Goal: Task Accomplishment & Management: Manage account settings

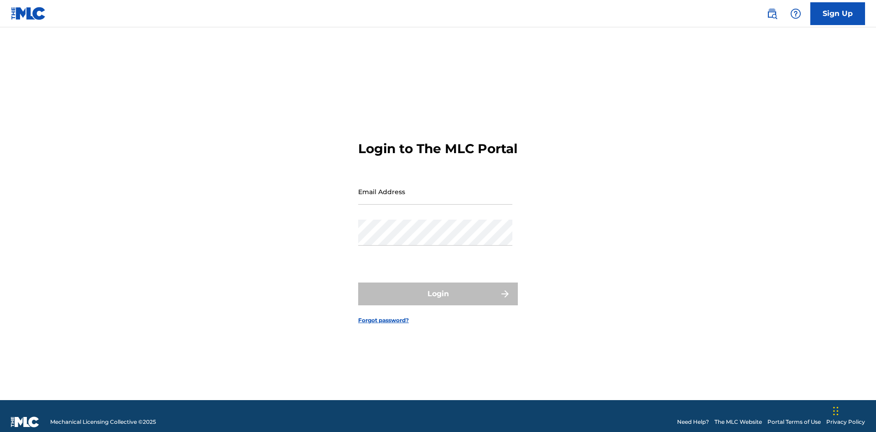
scroll to position [12, 0]
click at [435, 187] on input "Email Address" at bounding box center [435, 192] width 154 height 26
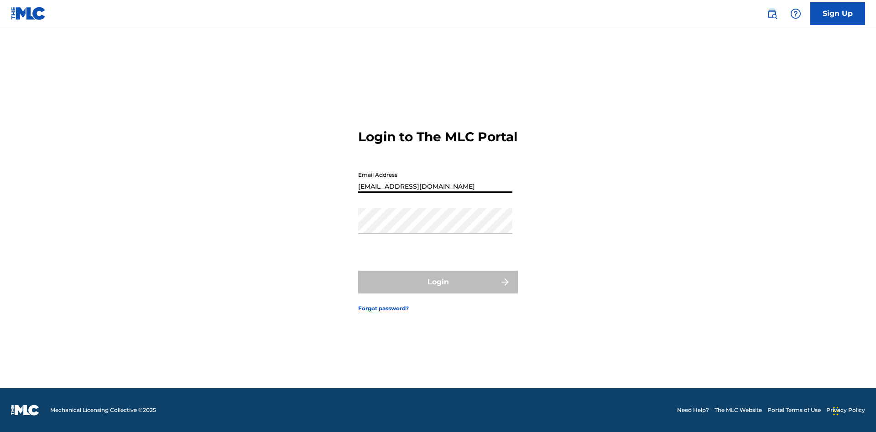
type input "Duke.McTesterson@gmail.com"
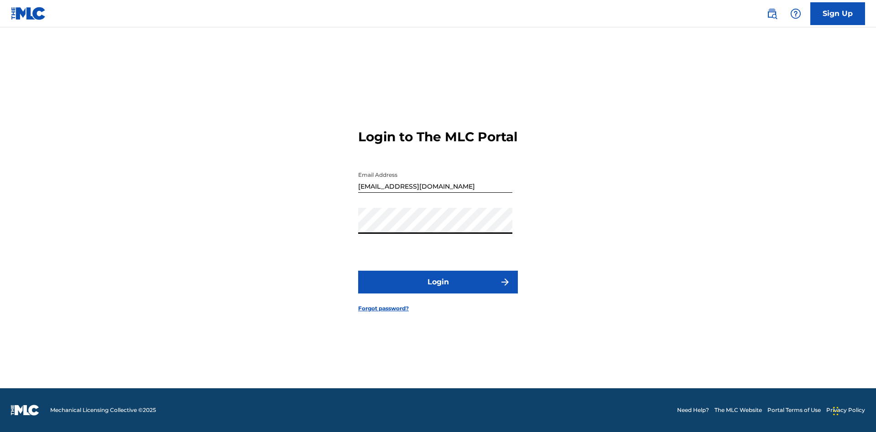
click at [438, 290] on button "Login" at bounding box center [438, 282] width 160 height 23
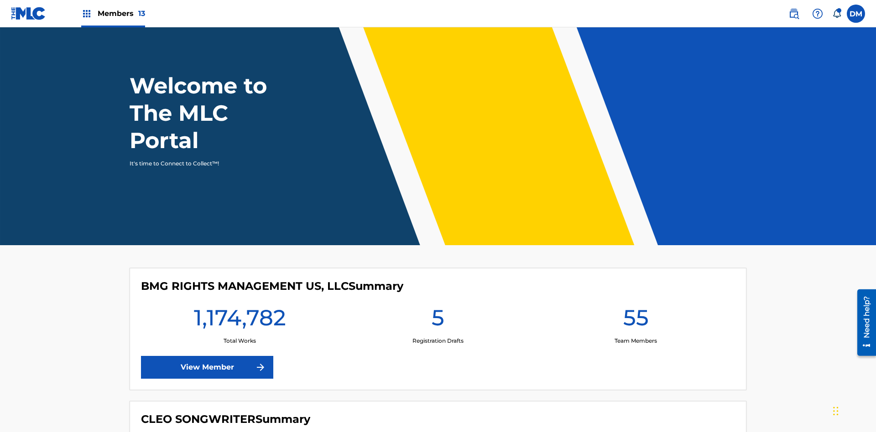
click at [113, 13] on span "Members 13" at bounding box center [121, 13] width 47 height 10
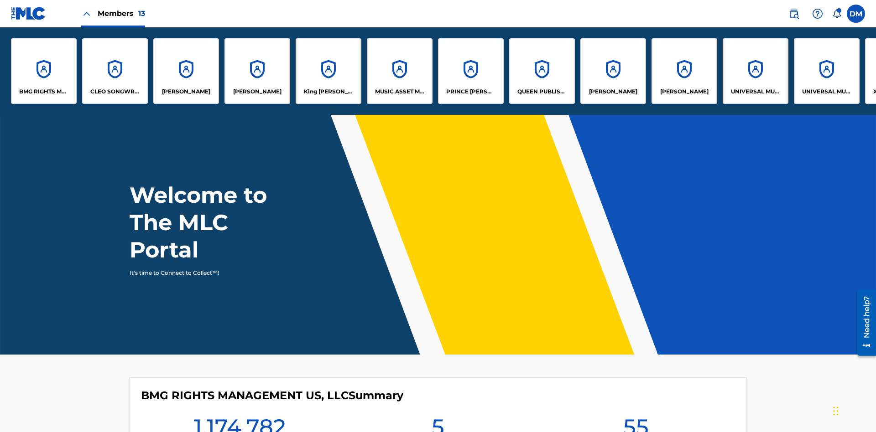
click at [755, 92] on p "UNIVERSAL MUSIC PUB GROUP" at bounding box center [756, 92] width 50 height 8
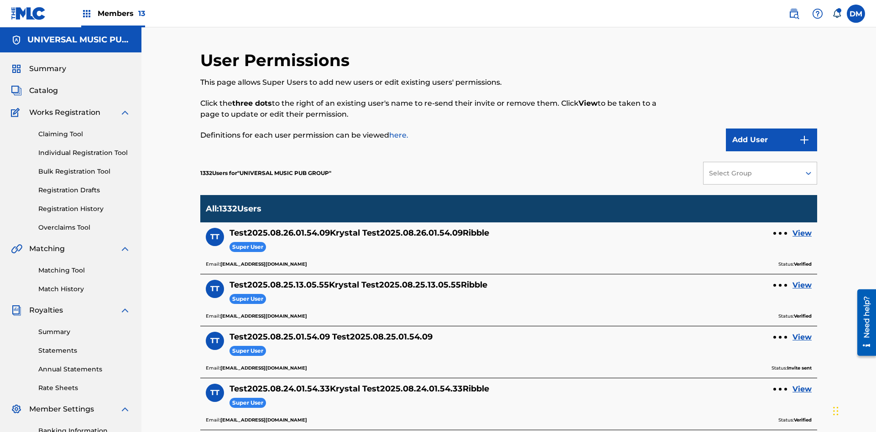
click at [771, 129] on button "Add User" at bounding box center [771, 140] width 91 height 23
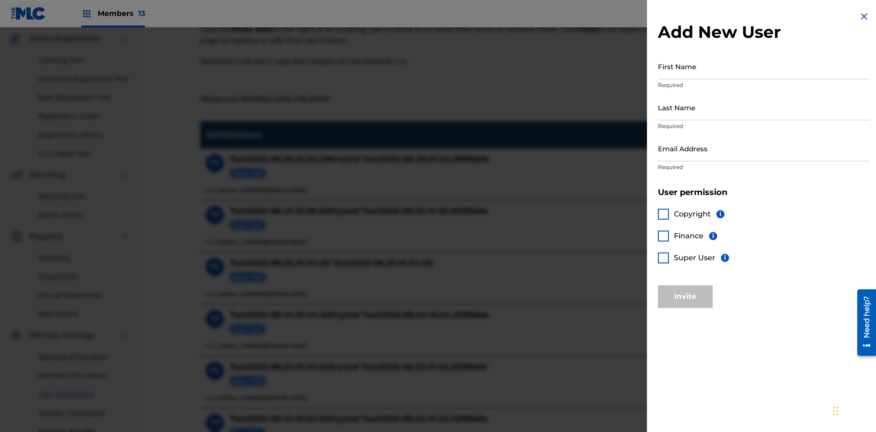
click at [763, 66] on input "First Name" at bounding box center [764, 66] width 212 height 26
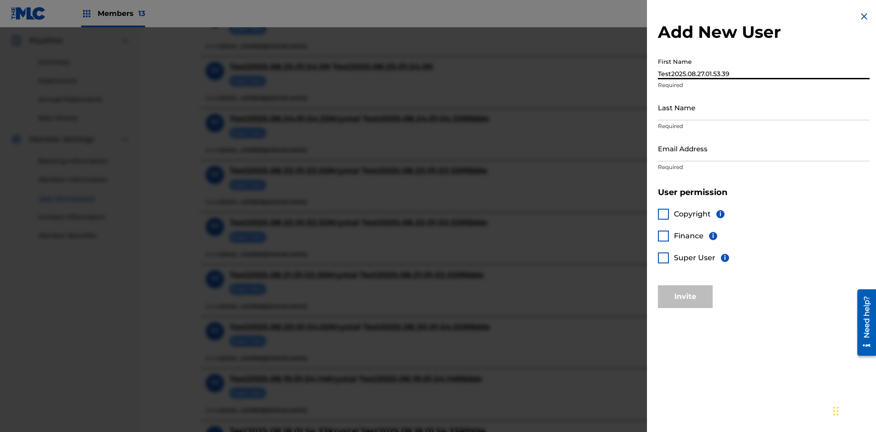
type input "Test2025.08.27.01.53.39"
click at [763, 107] on input "Last Name" at bounding box center [764, 107] width 212 height 26
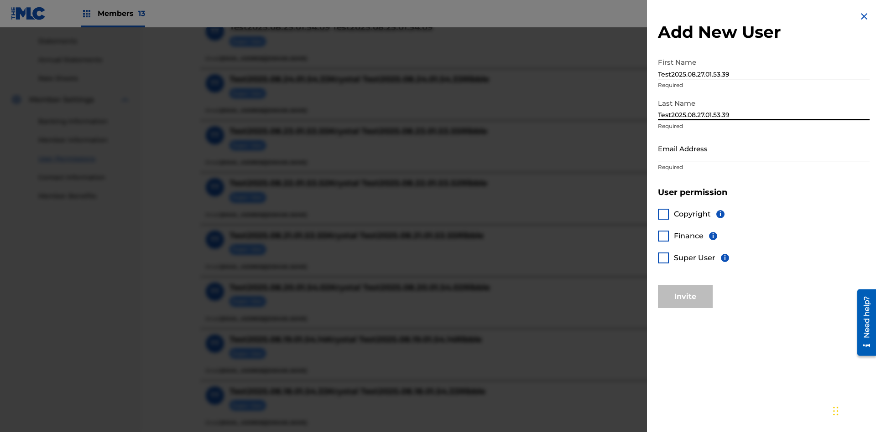
type input "Test2025.08.27.01.53.39"
click at [763, 148] on input "Email Address" at bounding box center [764, 148] width 212 height 26
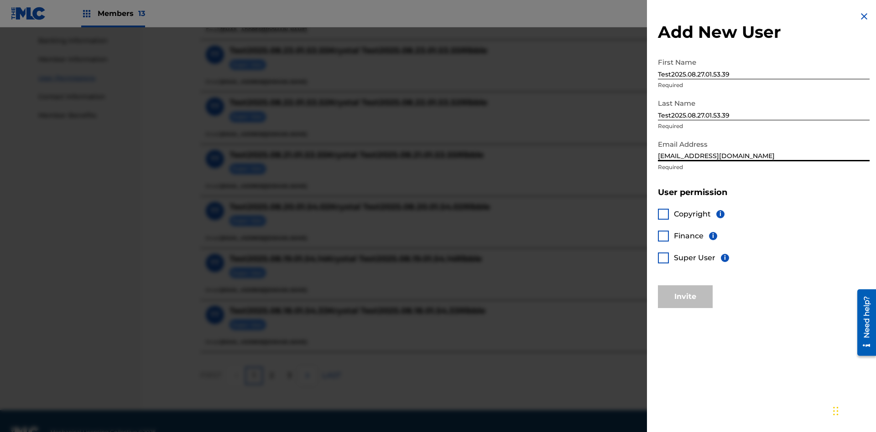
type input "[EMAIL_ADDRESS][DOMAIN_NAME]"
click at [663, 258] on div at bounding box center [663, 258] width 11 height 11
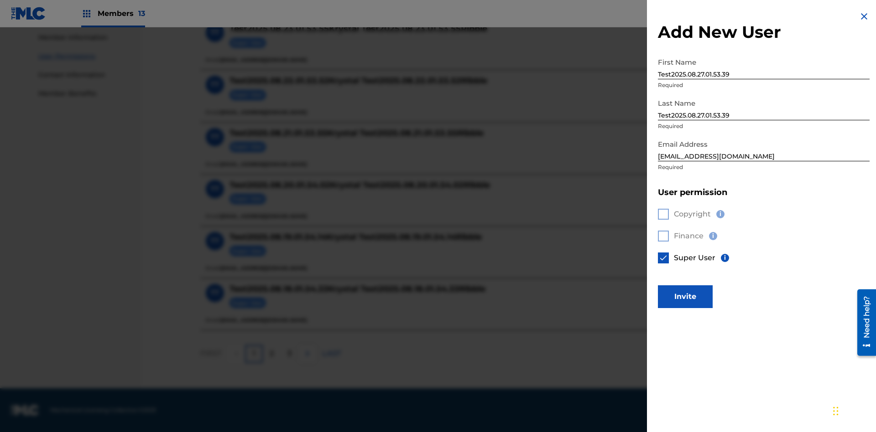
click at [685, 296] on button "Invite" at bounding box center [685, 296] width 55 height 23
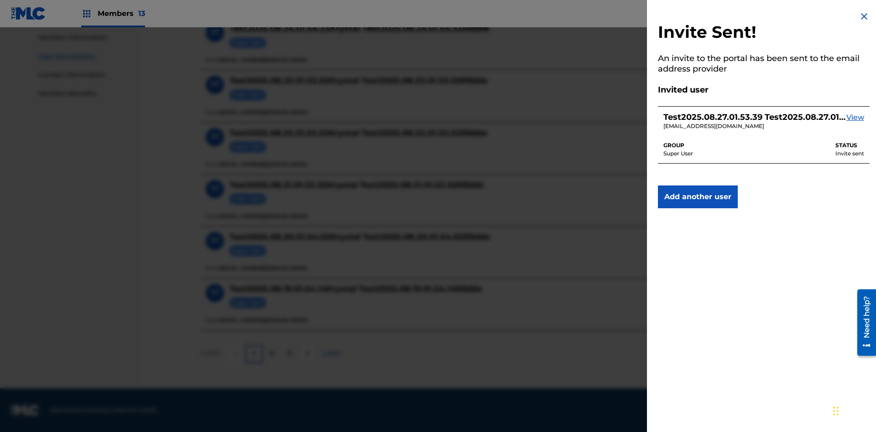
click at [864, 16] on img at bounding box center [863, 16] width 11 height 11
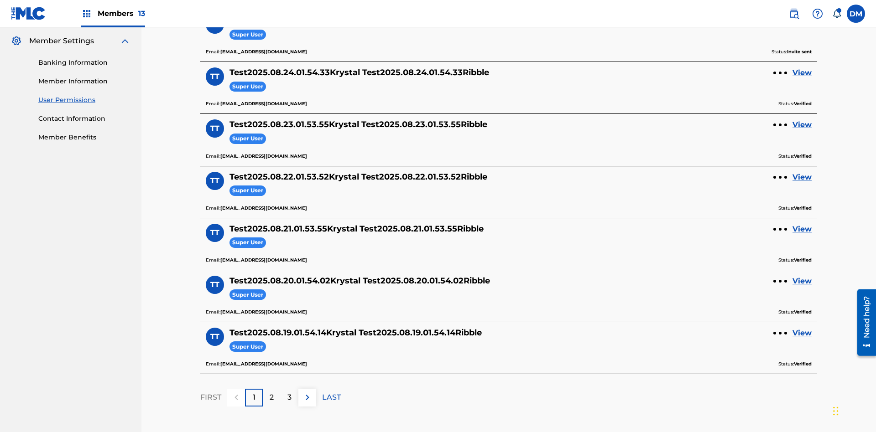
click at [856, 13] on label at bounding box center [855, 14] width 18 height 18
click at [856, 14] on input "DM Duke McTesterson duke.mctesterson@gmail.com Notification Preferences Profile…" at bounding box center [856, 14] width 0 height 0
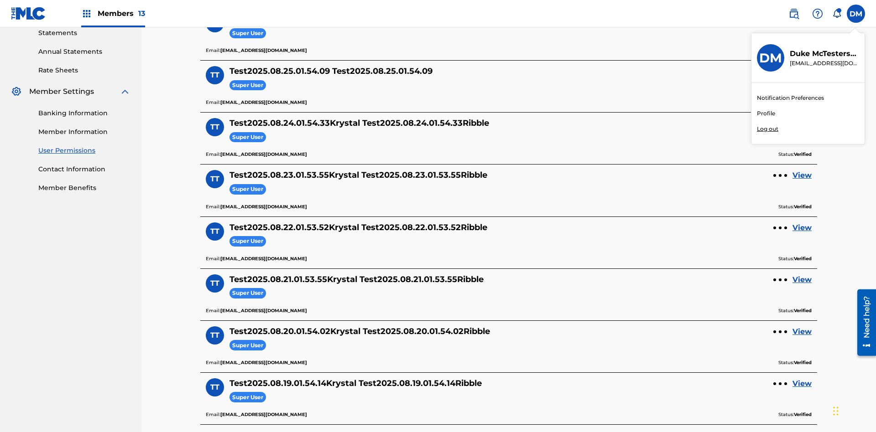
click at [767, 129] on p "Log out" at bounding box center [767, 129] width 21 height 8
click at [856, 14] on input "DM Duke McTesterson duke.mctesterson@gmail.com Notification Preferences Profile…" at bounding box center [856, 14] width 0 height 0
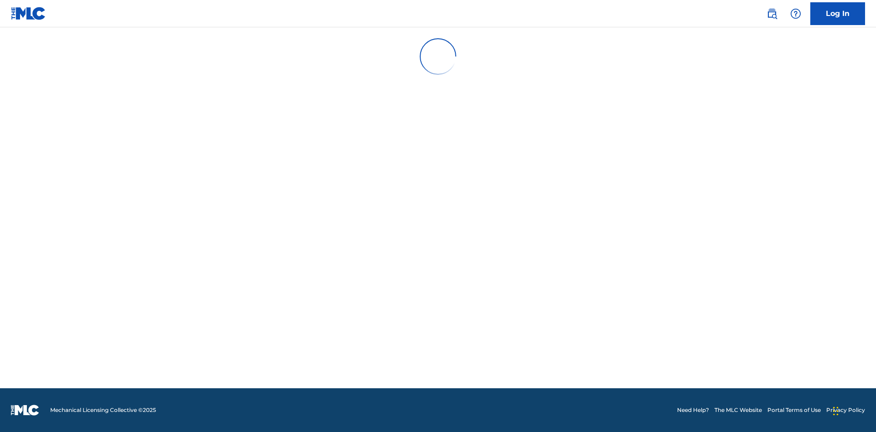
scroll to position [12, 0]
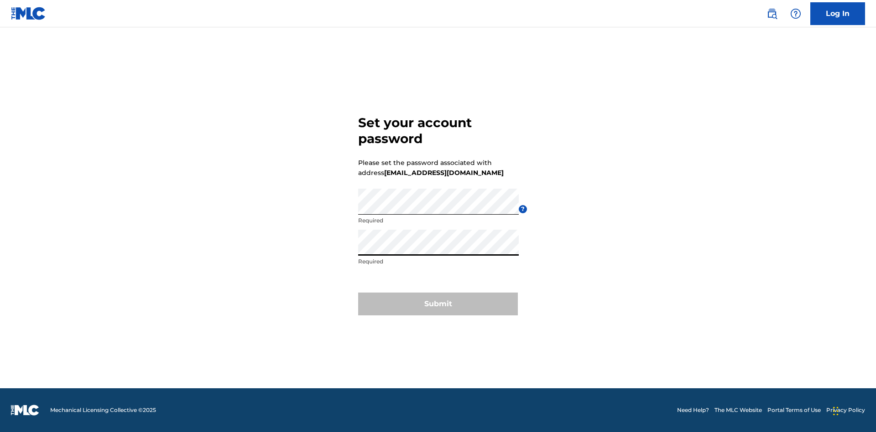
click at [438, 310] on button "Submit" at bounding box center [438, 304] width 160 height 23
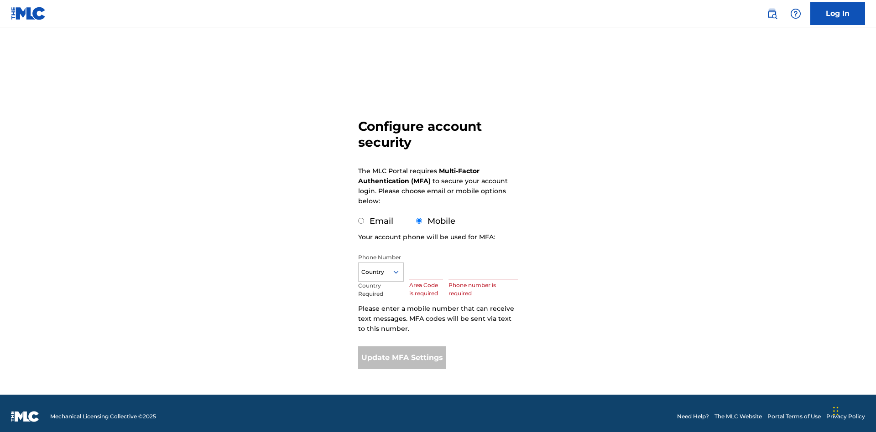
scroll to position [9, 0]
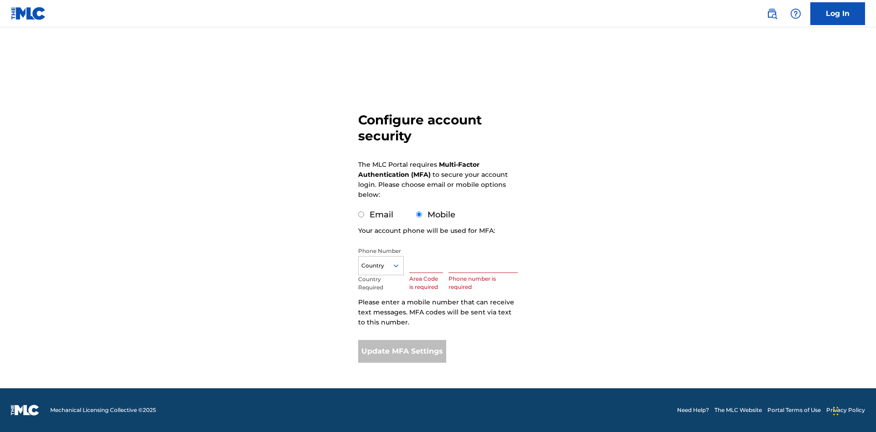
click at [419, 215] on input "Mobile" at bounding box center [419, 215] width 6 height 6
click at [399, 266] on icon at bounding box center [396, 266] width 8 height 8
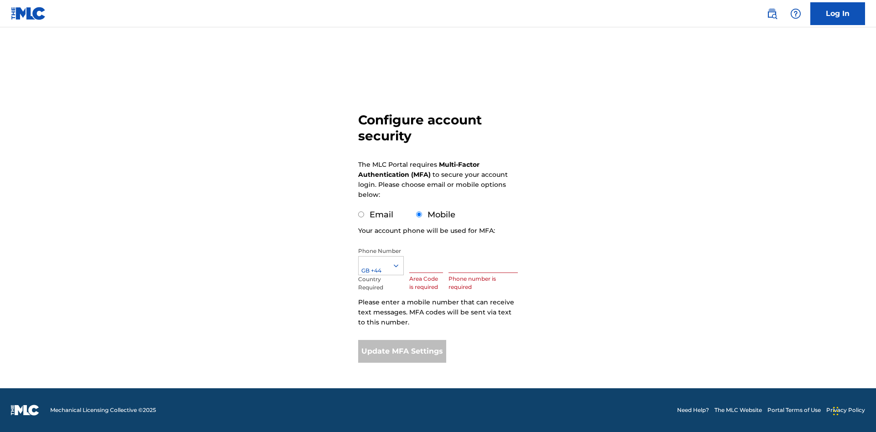
scroll to position [0, 0]
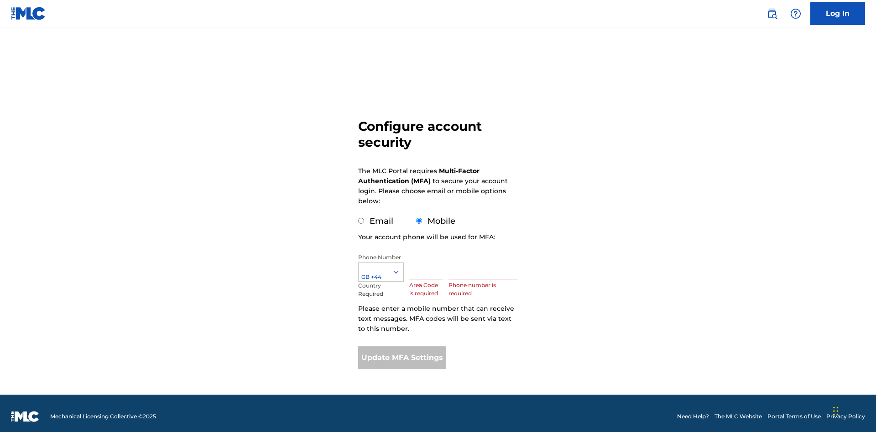
click at [428, 260] on input "text" at bounding box center [426, 267] width 34 height 26
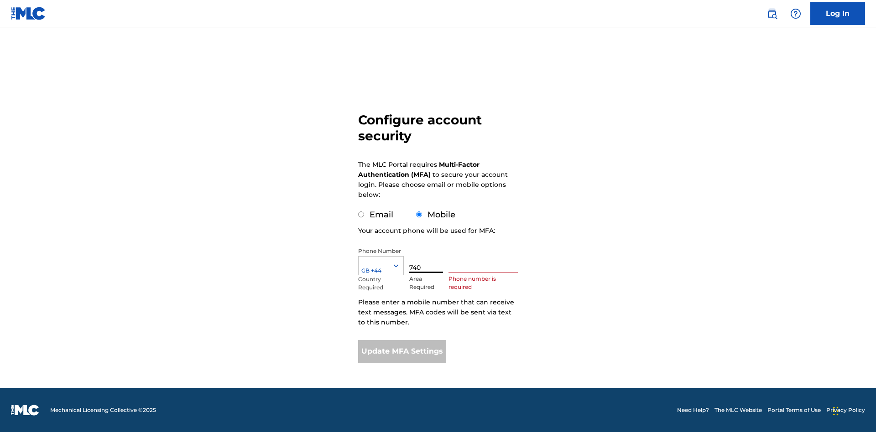
type input "740"
click at [485, 260] on input "text" at bounding box center [482, 260] width 69 height 26
type input "1252166"
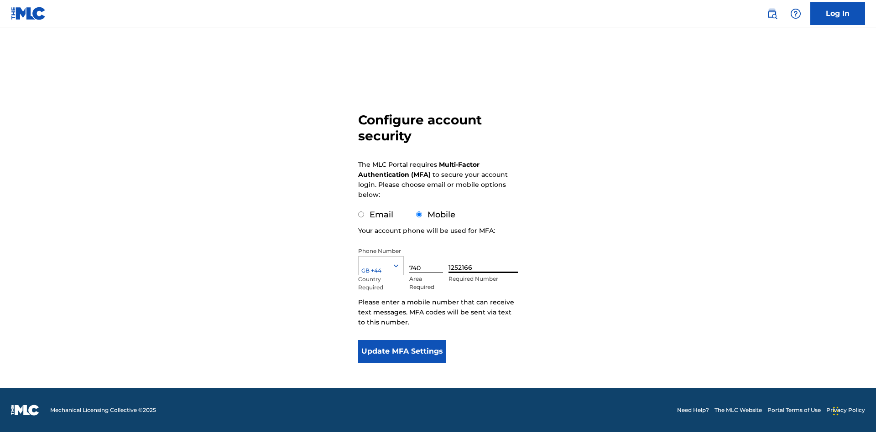
click at [402, 352] on button "Update MFA Settings" at bounding box center [402, 351] width 88 height 23
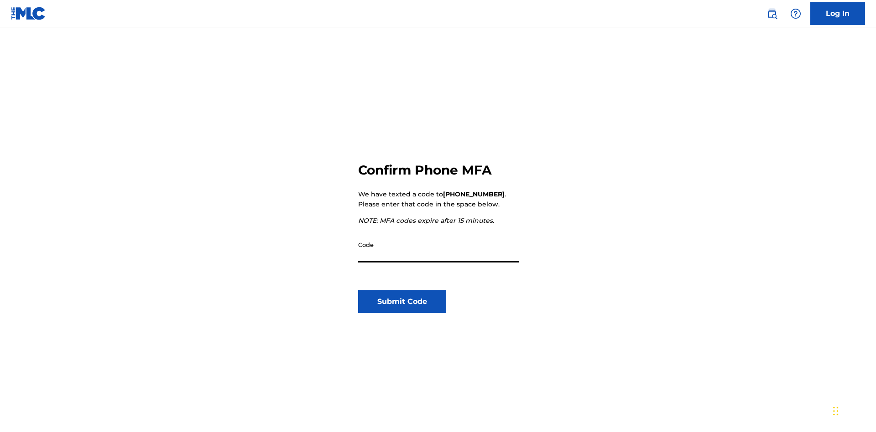
scroll to position [95, 0]
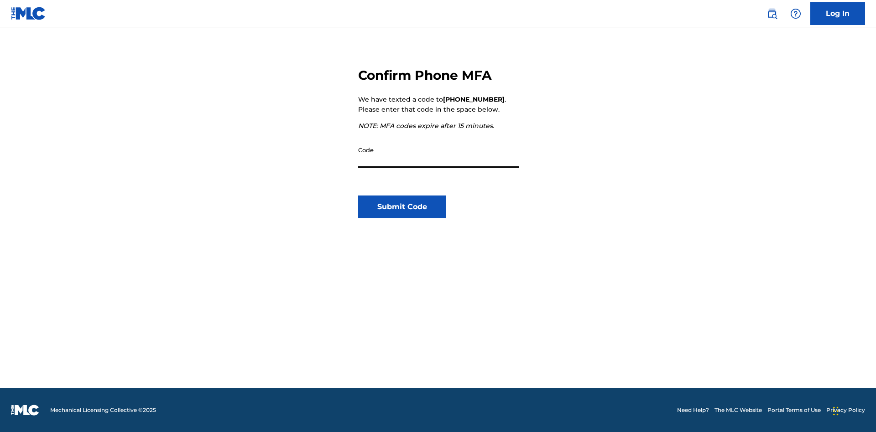
click at [438, 155] on input "Code" at bounding box center [438, 155] width 161 height 26
type input "320277"
click at [402, 207] on button "Submit Code" at bounding box center [402, 207] width 88 height 23
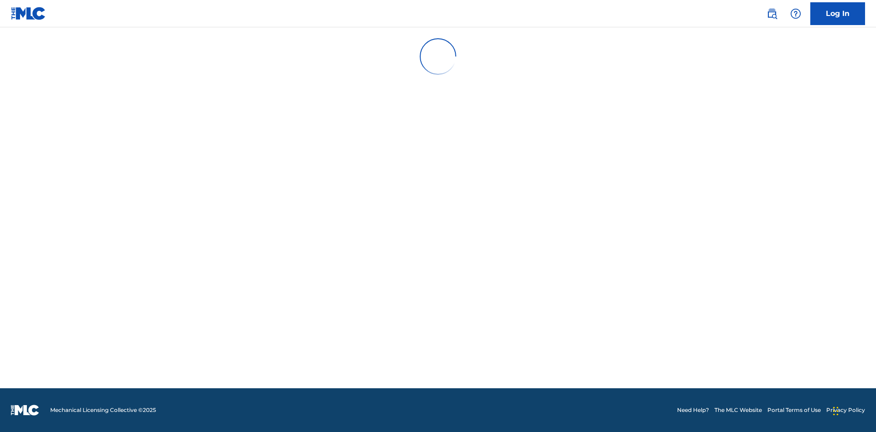
scroll to position [0, 0]
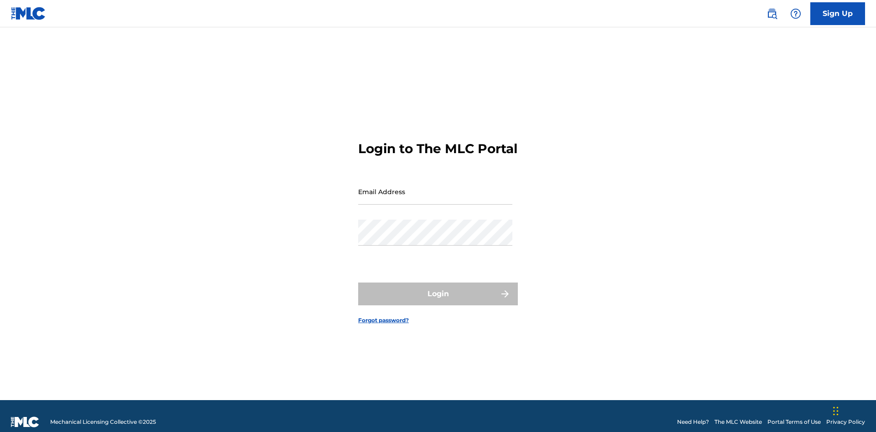
click at [435, 187] on input "Email Address" at bounding box center [435, 192] width 154 height 26
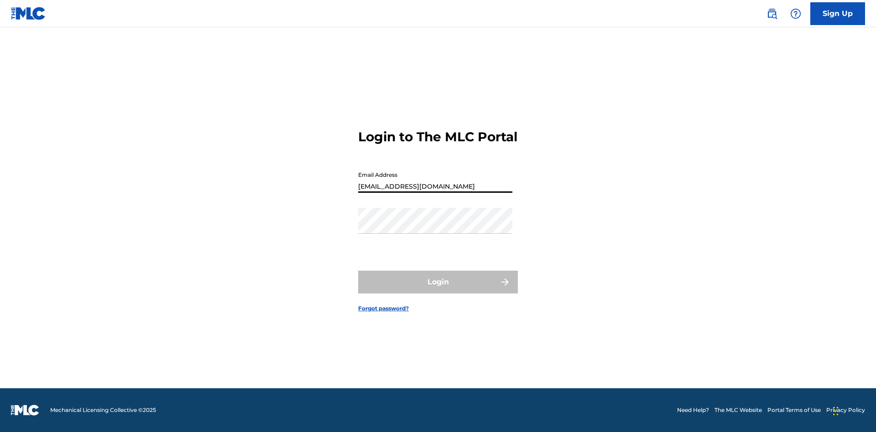
type input "[EMAIL_ADDRESS][DOMAIN_NAME]"
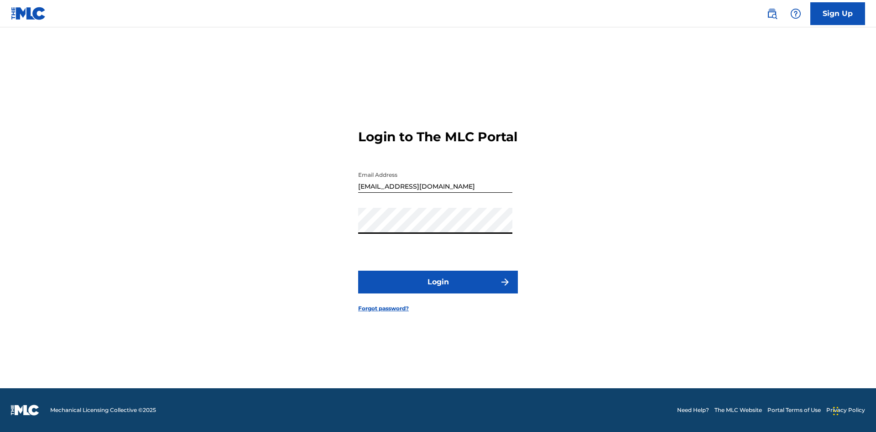
click at [438, 290] on button "Login" at bounding box center [438, 282] width 160 height 23
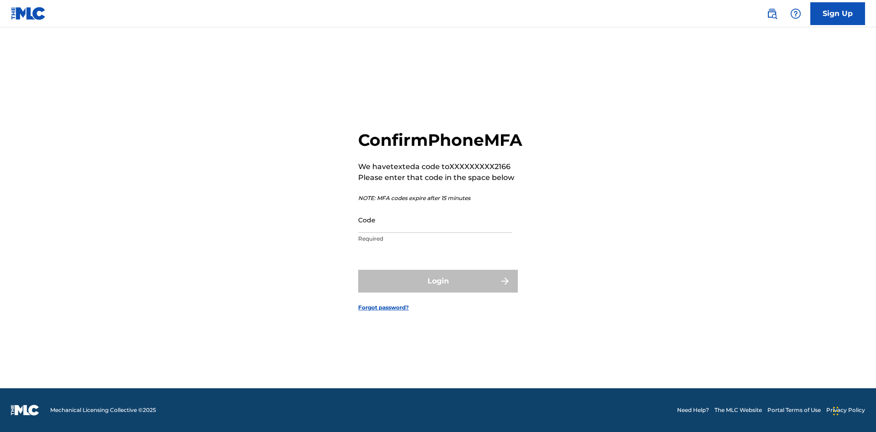
click at [435, 230] on input "Code" at bounding box center [435, 220] width 154 height 26
type input "811695"
click at [438, 291] on button "Login" at bounding box center [438, 281] width 160 height 23
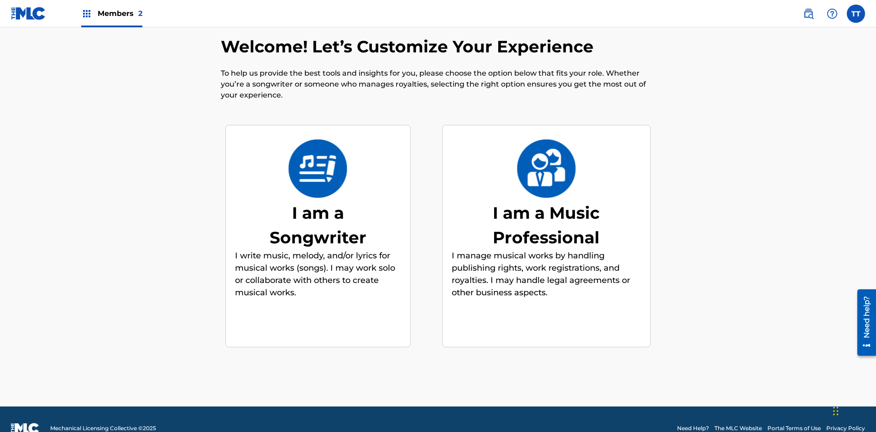
click at [856, 13] on label at bounding box center [855, 14] width 18 height 18
click at [856, 14] on input "TT Test2025.08.27.01.53.39 Test2025.08.27.01.53.39 96e9ad08-b344-4125-849a-29ed…" at bounding box center [856, 14] width 0 height 0
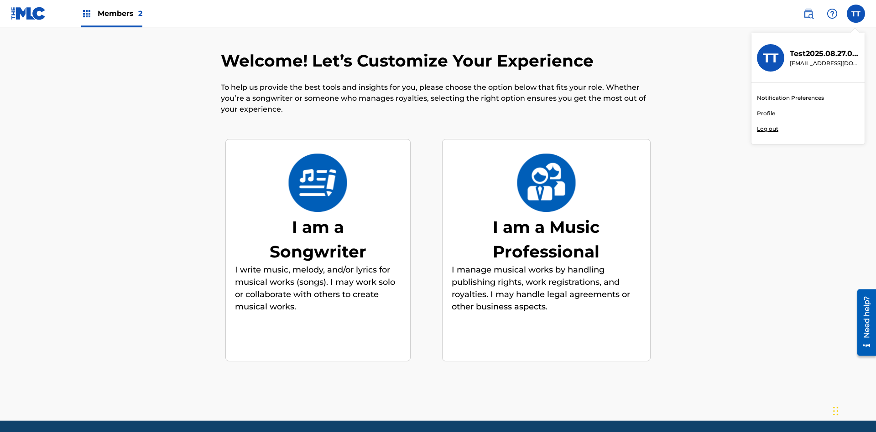
click at [765, 114] on link "Profile" at bounding box center [766, 113] width 18 height 8
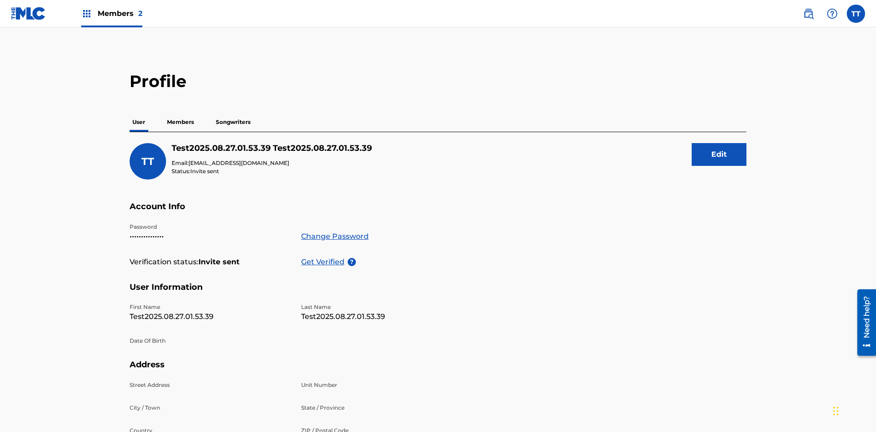
click at [181, 113] on p "Members" at bounding box center [180, 122] width 32 height 19
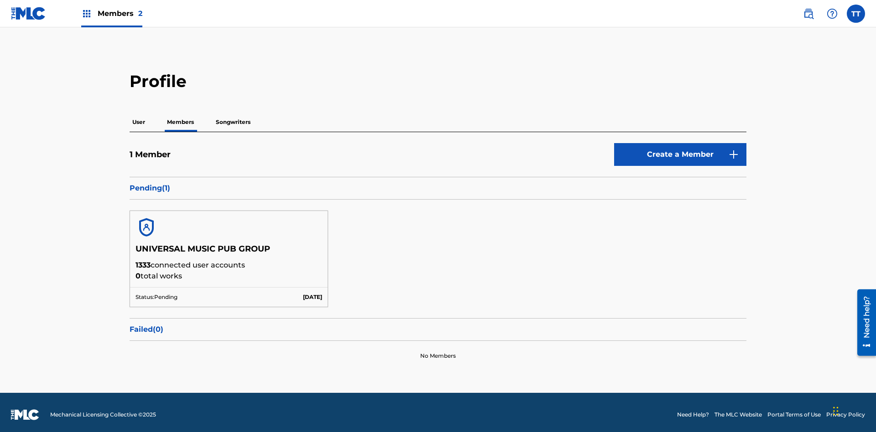
click at [680, 150] on button "Create a Member" at bounding box center [680, 154] width 132 height 23
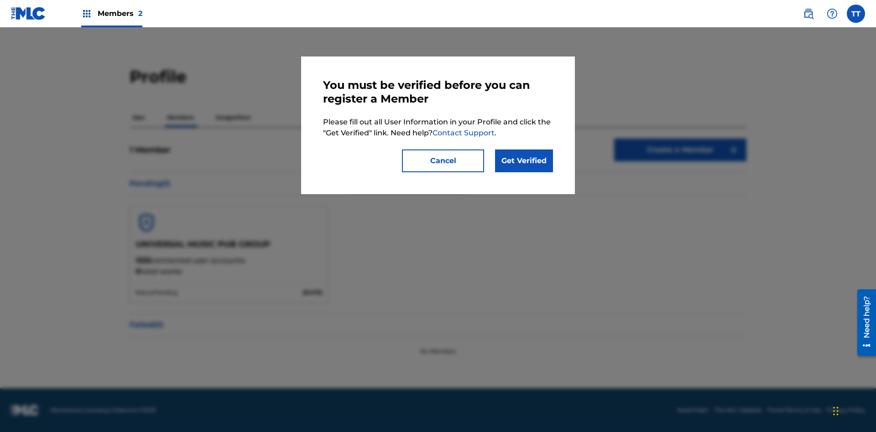
click at [524, 161] on link "Get Verified" at bounding box center [524, 161] width 58 height 23
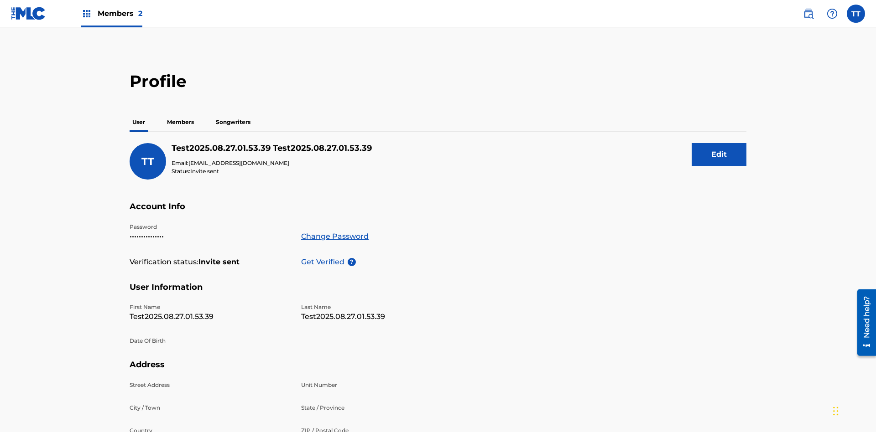
click at [324, 257] on p "Get Verified" at bounding box center [324, 262] width 47 height 11
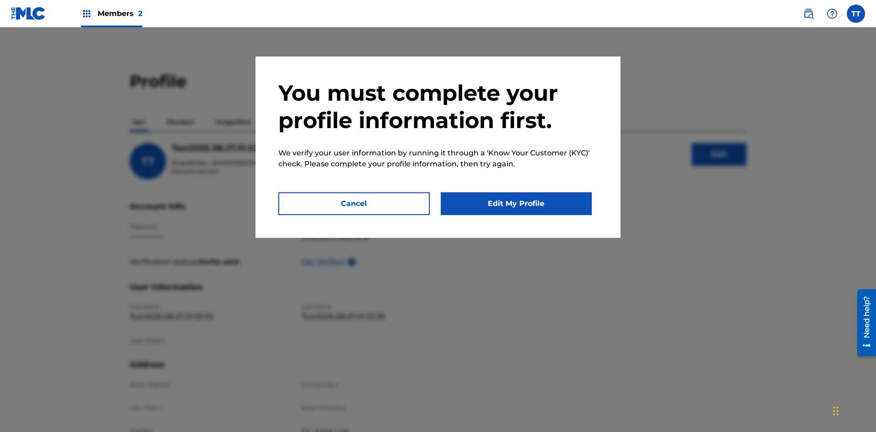
scroll to position [160, 0]
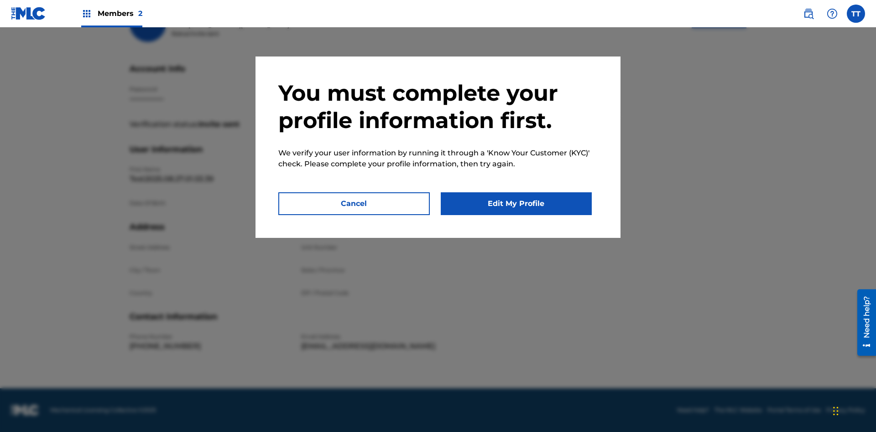
click at [516, 204] on button "Edit My Profile" at bounding box center [516, 203] width 151 height 23
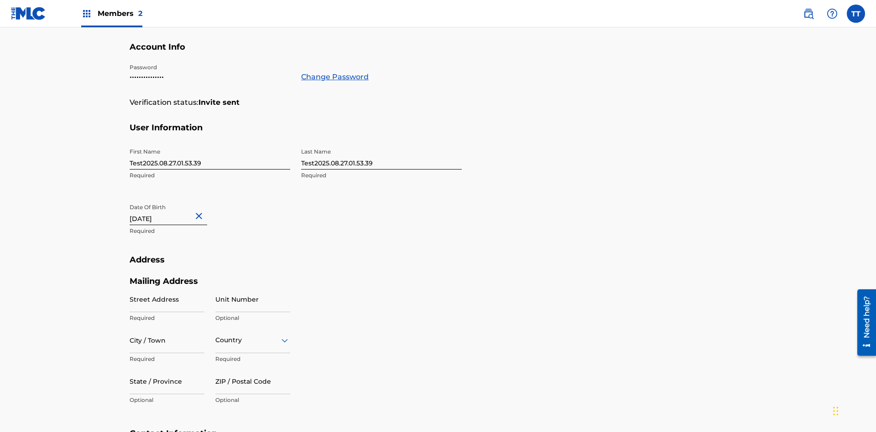
click at [210, 144] on input "Test2025.08.27.01.53.39" at bounding box center [210, 157] width 161 height 26
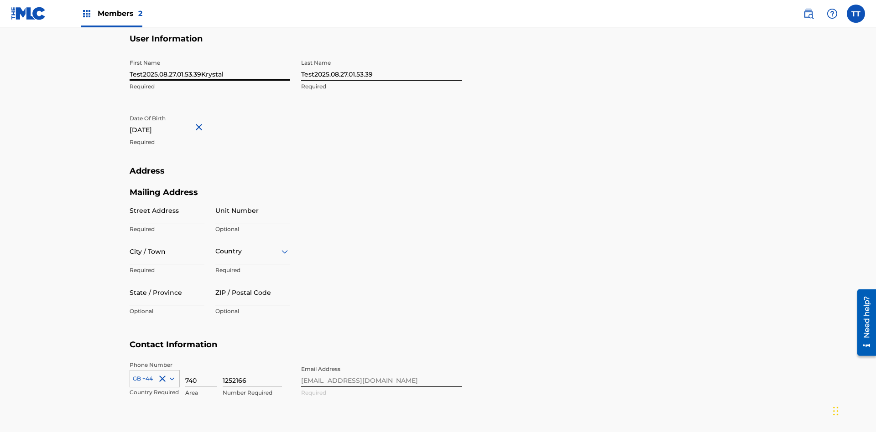
type input "Test2025.08.27.01.53.39Krystal"
click at [381, 67] on input "Test2025.08.27.01.53.39" at bounding box center [381, 68] width 161 height 26
type input "Test2025.08.27.01.53.39Ribble"
click at [176, 110] on input "August 27 2012" at bounding box center [169, 123] width 78 height 26
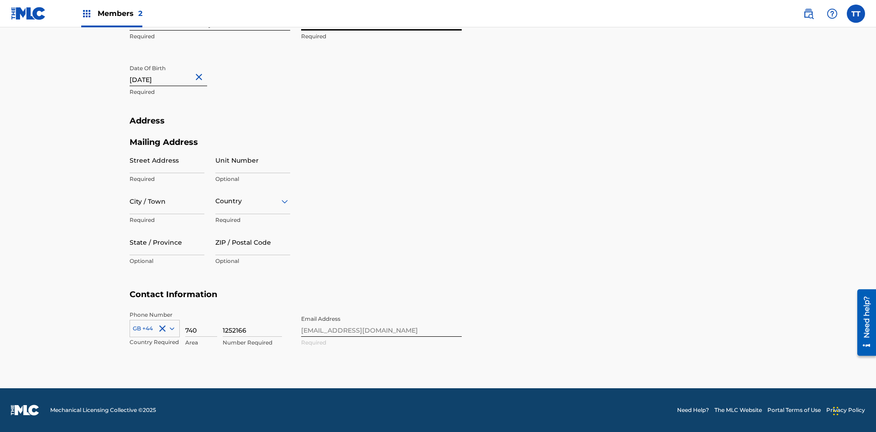
select select "7"
select select "2012"
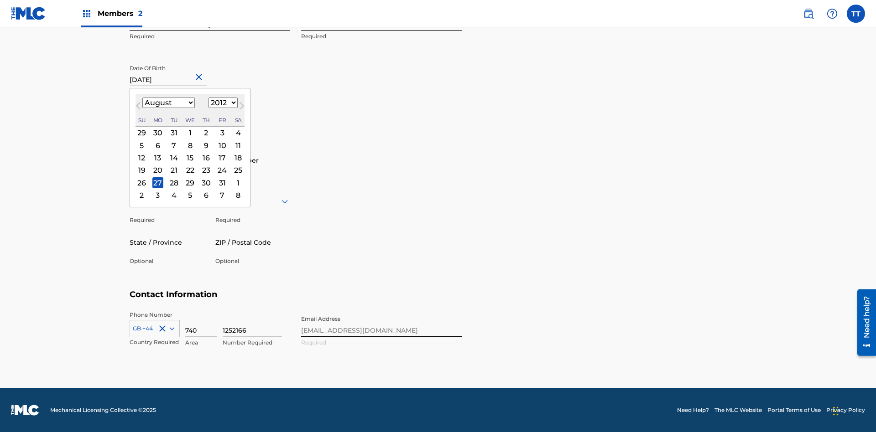
click at [168, 103] on select "January February March April May June July August September October November De…" at bounding box center [168, 103] width 52 height 10
select select "0"
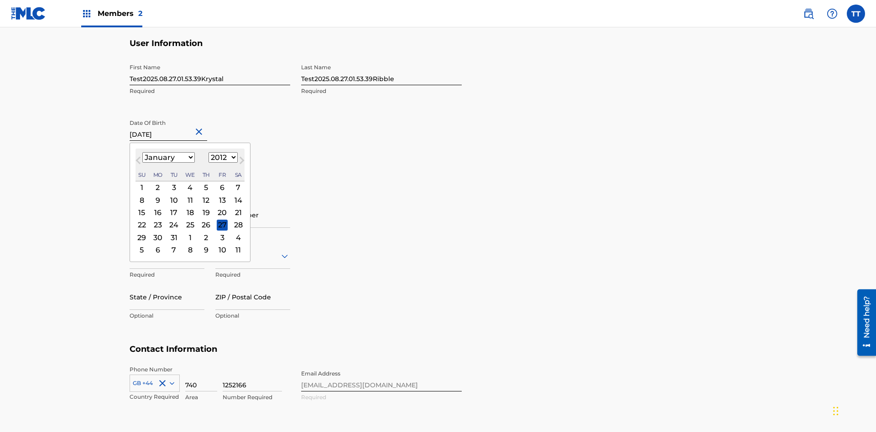
click at [222, 158] on select "1900 1901 1902 1903 1904 1905 1906 1907 1908 1909 1910 1911 1912 1913 1914 1915…" at bounding box center [222, 157] width 29 height 10
select select "1985"
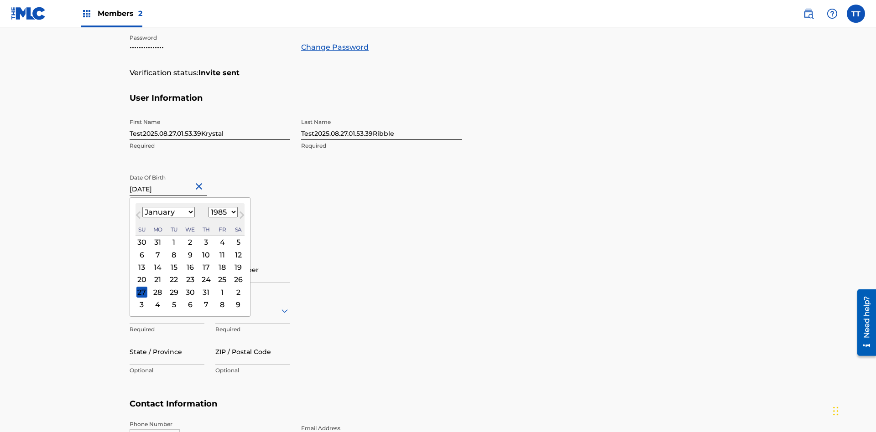
click at [222, 213] on select "1900 1901 1902 1903 1904 1905 1906 1907 1908 1909 1910 1911 1912 1913 1914 1915…" at bounding box center [222, 212] width 29 height 10
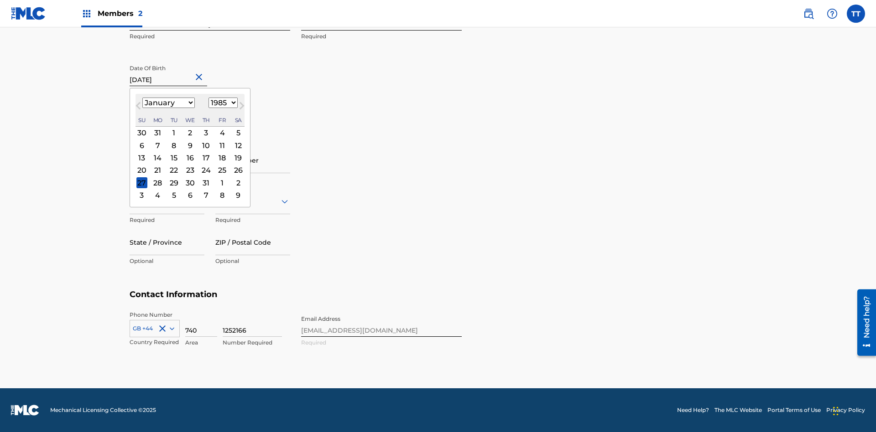
click at [173, 145] on div "8" at bounding box center [173, 145] width 11 height 11
type input "January 8 1985"
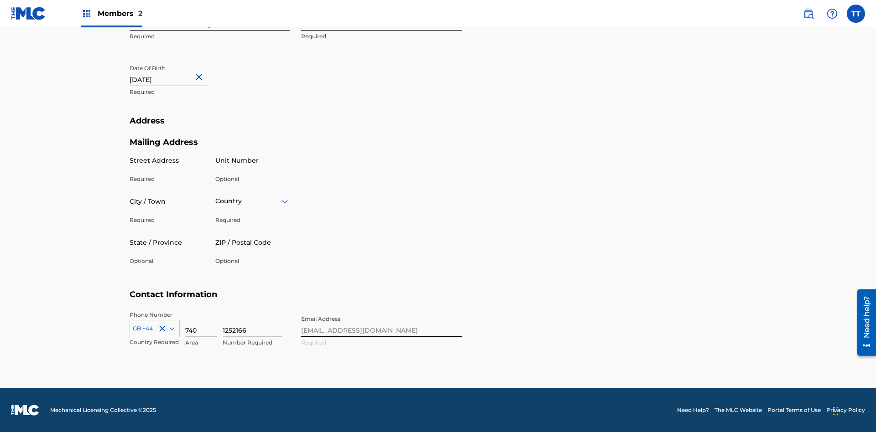
click at [167, 160] on input "Street Address" at bounding box center [167, 160] width 75 height 26
type input "9909 Elks Run Rd"
click at [167, 201] on input "City / Town" at bounding box center [167, 201] width 75 height 26
type input "Roseville"
click at [216, 201] on input "text" at bounding box center [216, 202] width 2 height 10
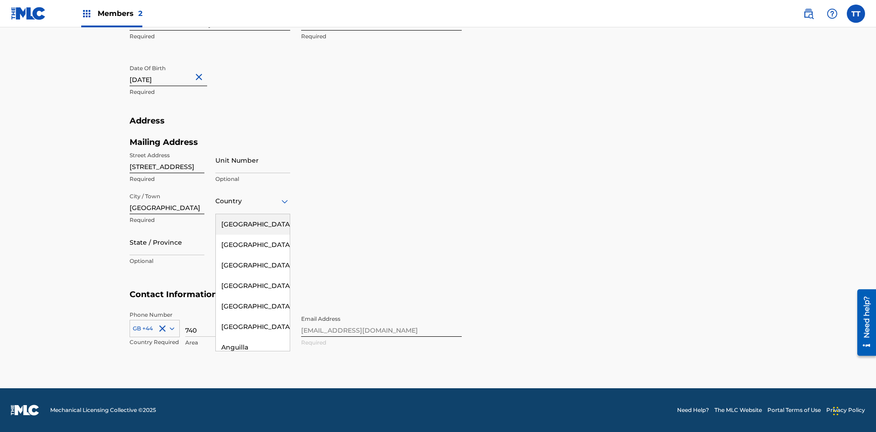
click at [253, 224] on div "United States" at bounding box center [253, 224] width 74 height 21
click at [167, 242] on div at bounding box center [167, 242] width 75 height 11
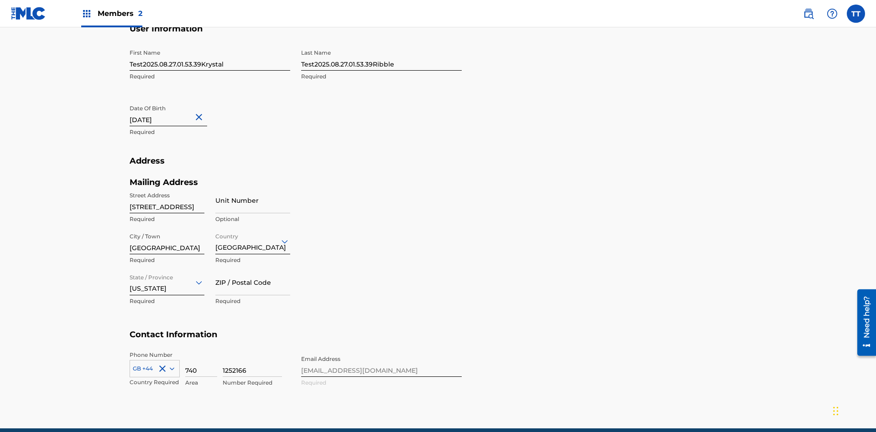
click at [253, 270] on input "ZIP / Postal Code" at bounding box center [252, 283] width 75 height 26
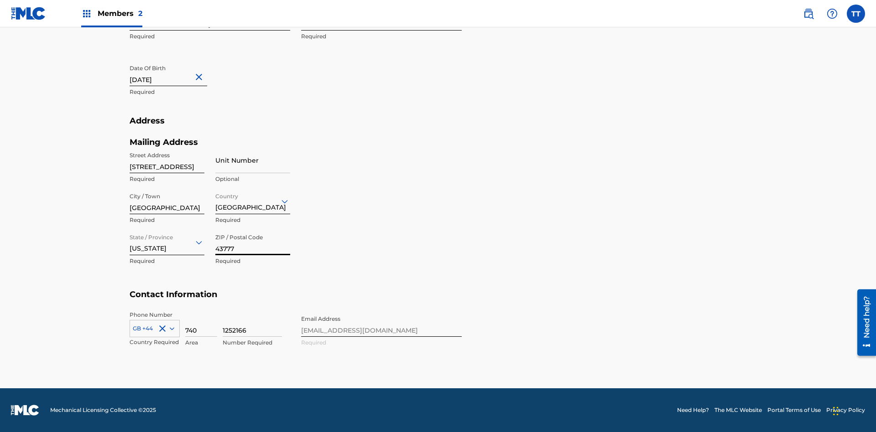
type input "43777"
click at [170, 328] on icon at bounding box center [172, 328] width 5 height 3
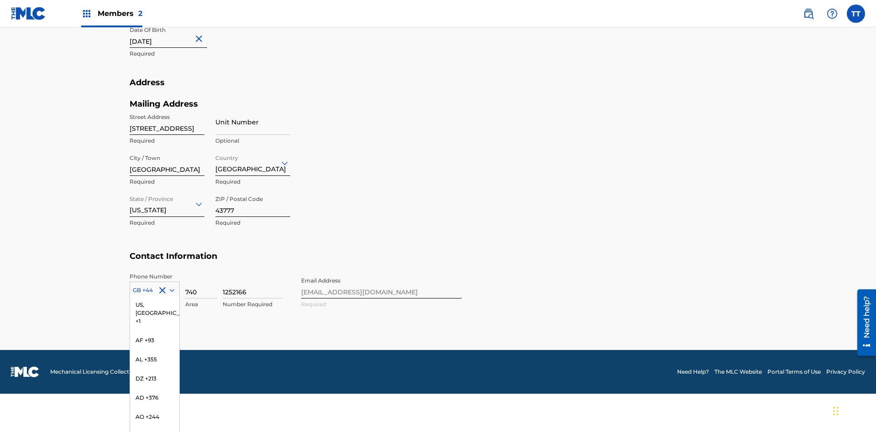
scroll to position [3815, 0]
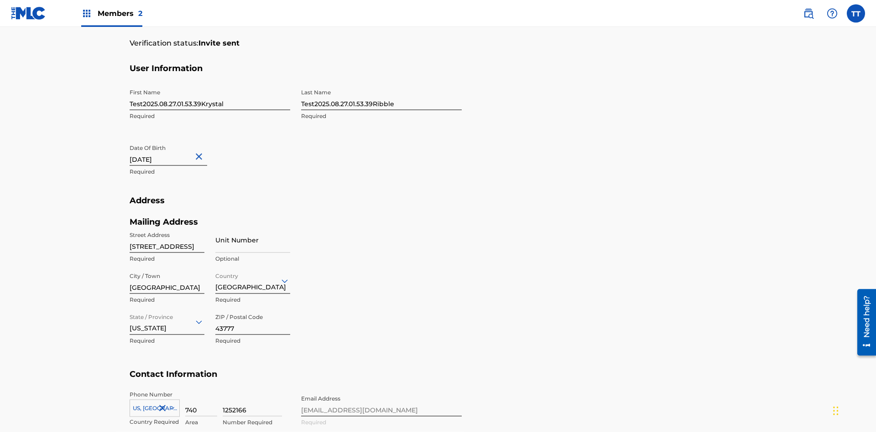
click at [201, 391] on input "740" at bounding box center [201, 404] width 32 height 26
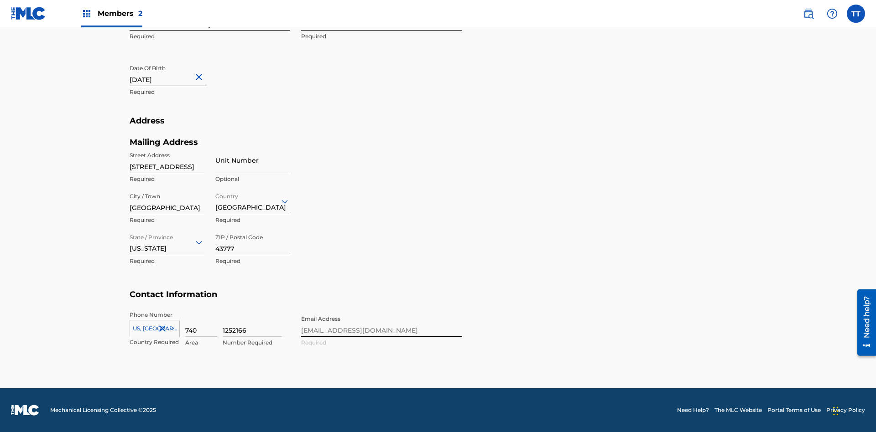
type input "740"
click at [252, 324] on input "1252166" at bounding box center [252, 324] width 59 height 26
